Goal: Information Seeking & Learning: Learn about a topic

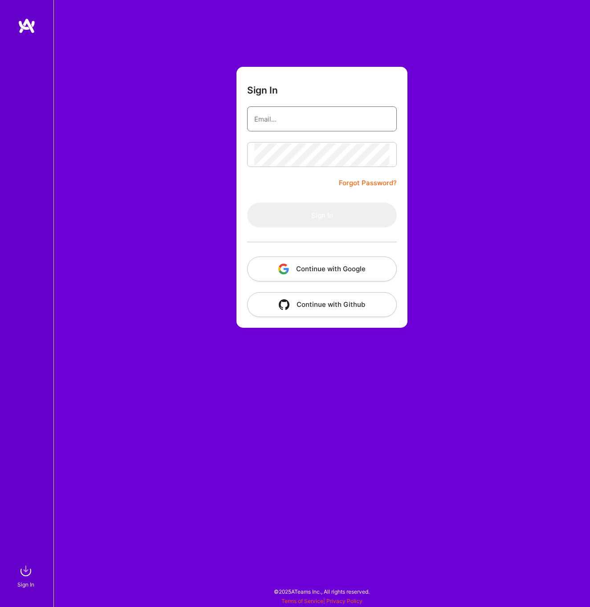
type input "[EMAIL_ADDRESS][DOMAIN_NAME]"
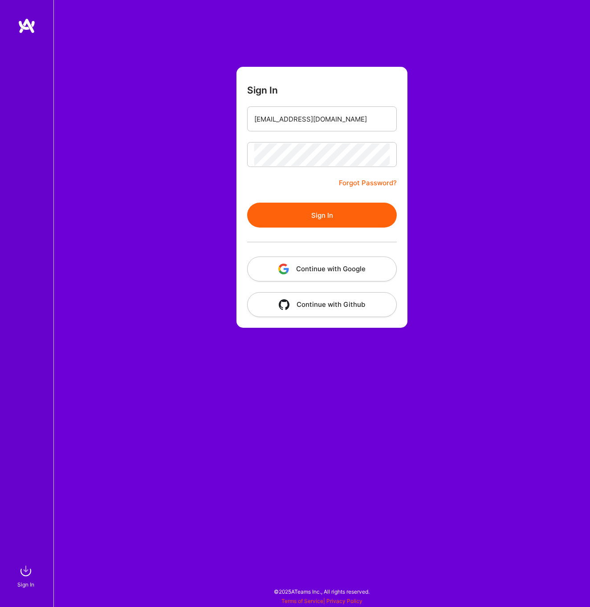
click at [330, 190] on form "Sign In [EMAIL_ADDRESS][DOMAIN_NAME] Forgot Password? Sign In Continue with Goo…" at bounding box center [321, 197] width 171 height 261
click at [330, 203] on button "Sign In" at bounding box center [322, 214] width 150 height 25
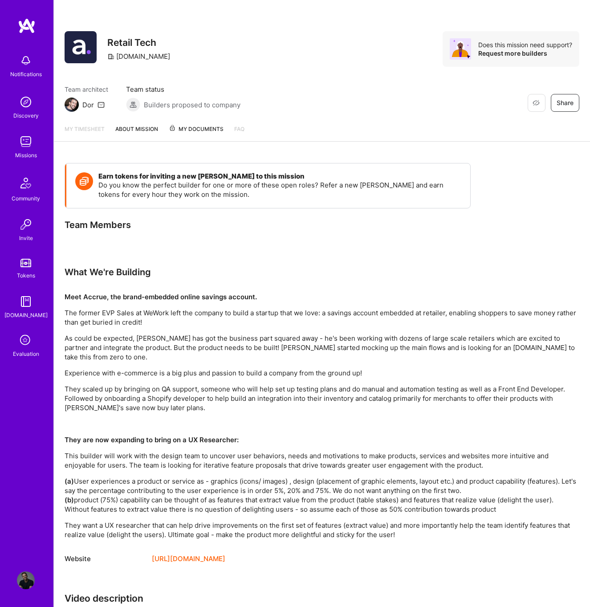
click at [34, 580] on img at bounding box center [26, 580] width 18 height 18
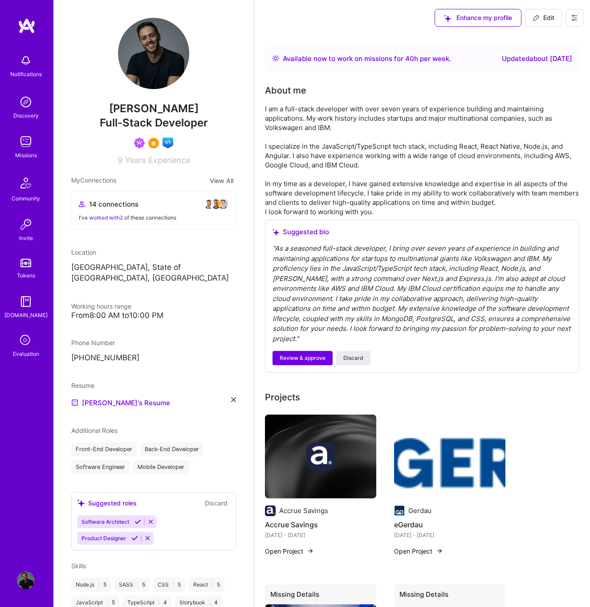
click at [22, 142] on img at bounding box center [26, 142] width 18 height 18
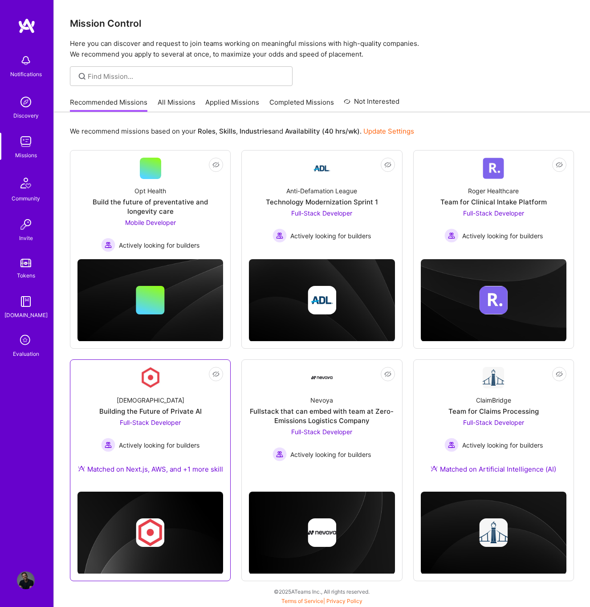
click at [155, 390] on div "[DEMOGRAPHIC_DATA] Building the Future of Private AI Full-Stack Developer Activ…" at bounding box center [150, 436] width 146 height 96
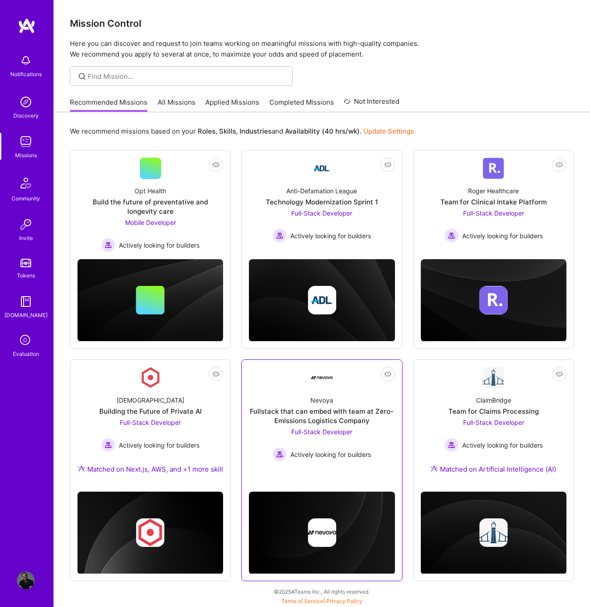
click at [359, 428] on div "Full-Stack Developer Actively looking for builders" at bounding box center [321, 444] width 98 height 34
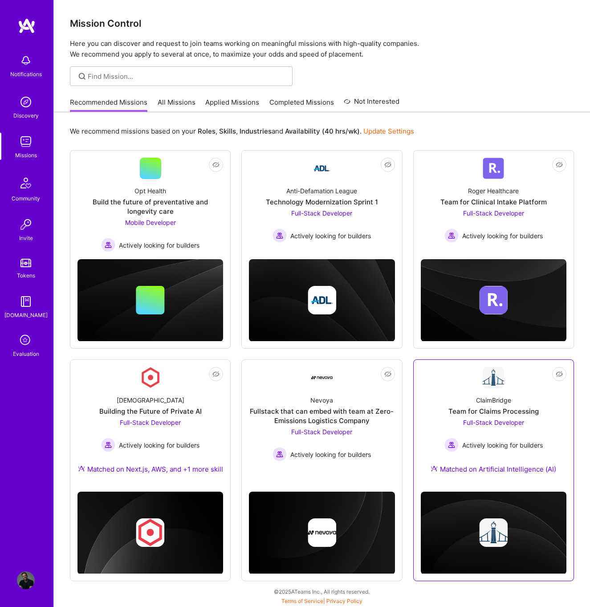
click at [526, 413] on div "Team for Claims Processing" at bounding box center [493, 410] width 90 height 9
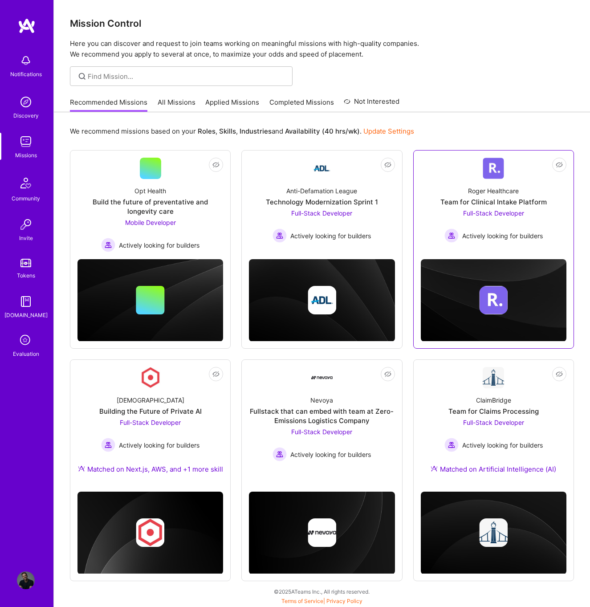
click at [510, 218] on div "Full-Stack Developer Actively looking for builders" at bounding box center [493, 225] width 98 height 34
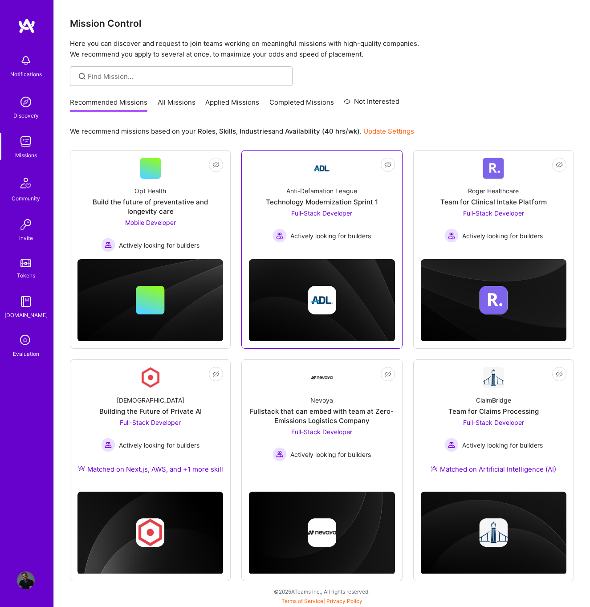
click at [360, 223] on div "Full-Stack Developer Actively looking for builders" at bounding box center [321, 225] width 98 height 34
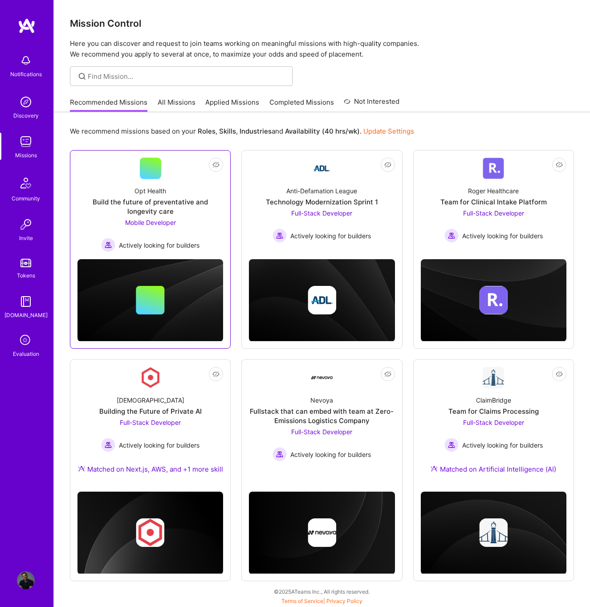
click at [161, 168] on link "Not Interested Opt Health Build the future of preventative and longevity care M…" at bounding box center [150, 205] width 146 height 94
